Goal: Task Accomplishment & Management: Use online tool/utility

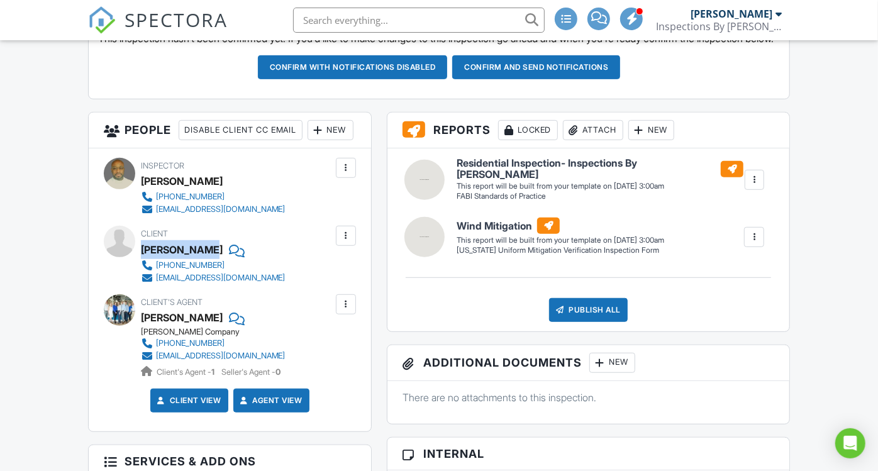
drag, startPoint x: 208, startPoint y: 287, endPoint x: 143, endPoint y: 282, distance: 65.0
click at [143, 259] on div "[PERSON_NAME]" at bounding box center [182, 249] width 82 height 19
drag, startPoint x: 143, startPoint y: 282, endPoint x: 152, endPoint y: 286, distance: 9.9
copy div "[PERSON_NAME]"
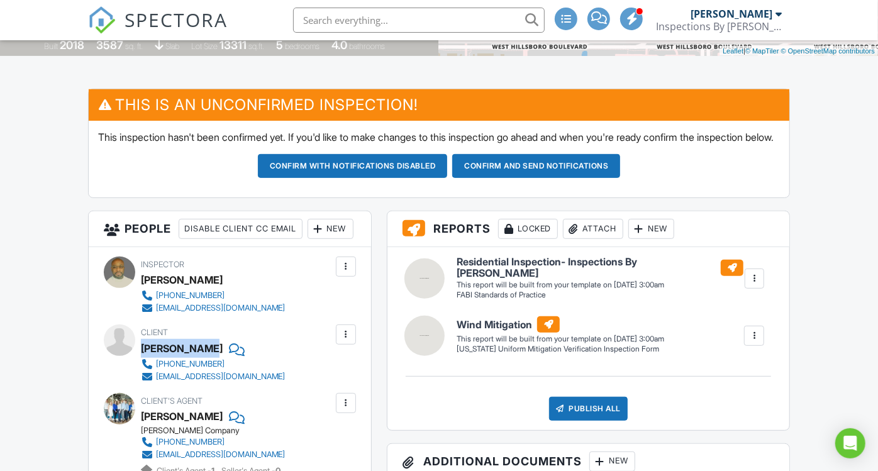
scroll to position [338, 0]
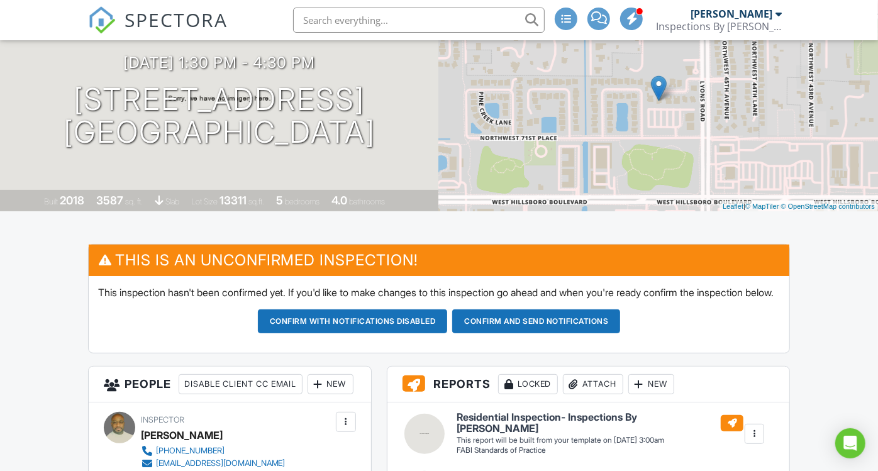
scroll to position [127, 0]
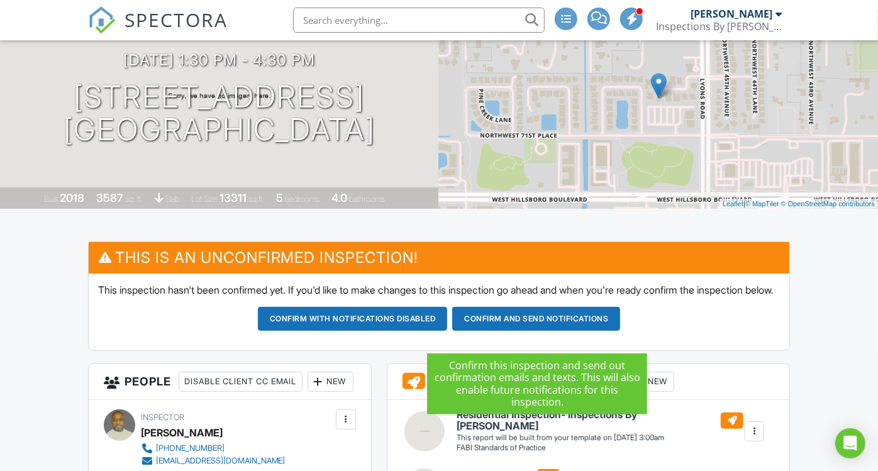
click at [448, 331] on button "Confirm and send notifications" at bounding box center [353, 319] width 190 height 24
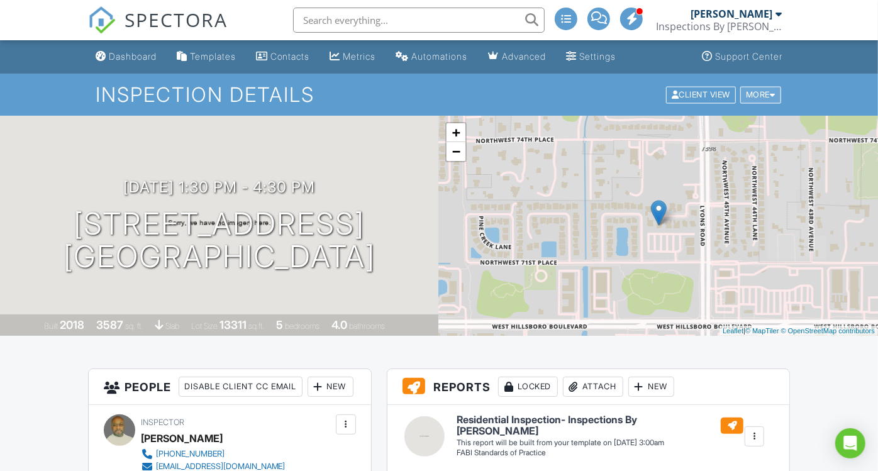
click at [768, 92] on div "More" at bounding box center [761, 94] width 41 height 17
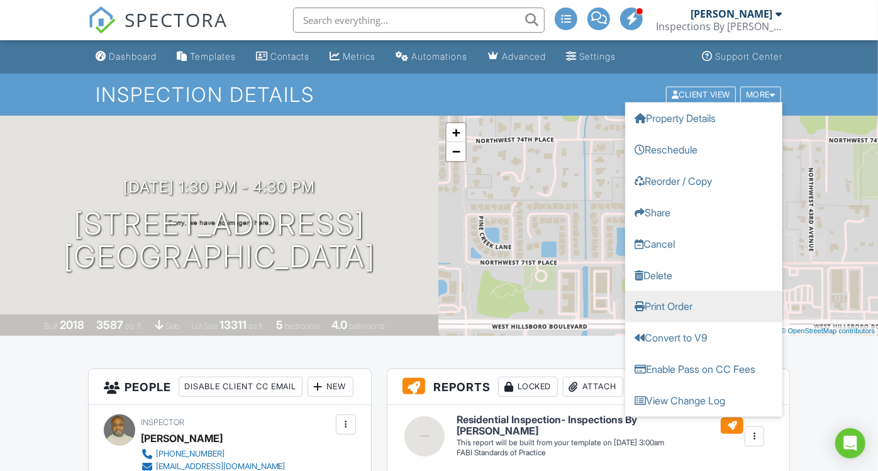
click at [665, 314] on link "Print Order" at bounding box center [703, 306] width 157 height 31
